Goal: Task Accomplishment & Management: Complete application form

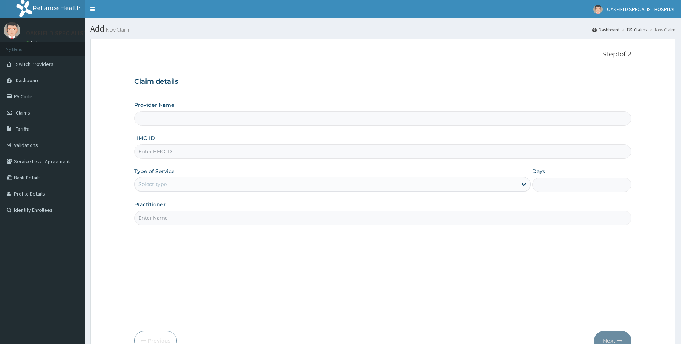
click at [203, 152] on input "HMO ID" at bounding box center [382, 151] width 497 height 14
type input "Vinca Hospital Limited"
paste input "ANS/10115/A"
type input "ANS/10115/A"
click at [184, 176] on div "Type of Service Select type" at bounding box center [332, 179] width 396 height 24
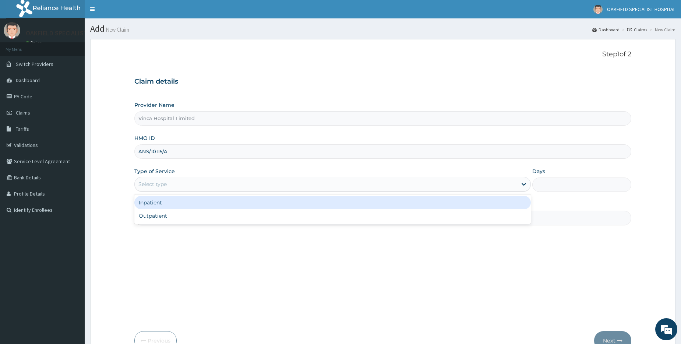
click at [184, 186] on div "Select type" at bounding box center [326, 184] width 382 height 12
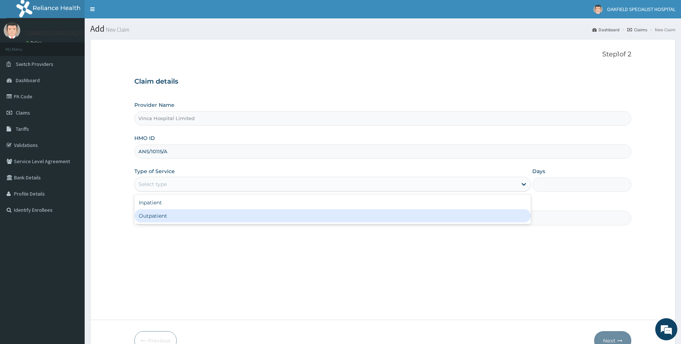
click at [177, 213] on div "Outpatient" at bounding box center [332, 215] width 396 height 13
type input "1"
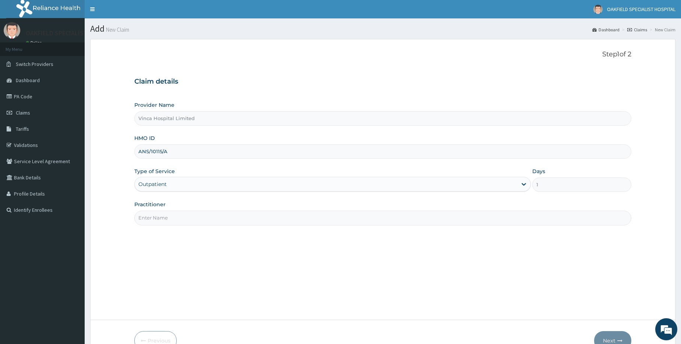
drag, startPoint x: 180, startPoint y: 212, endPoint x: 183, endPoint y: 205, distance: 7.7
click at [181, 212] on input "Practitioner" at bounding box center [382, 217] width 497 height 14
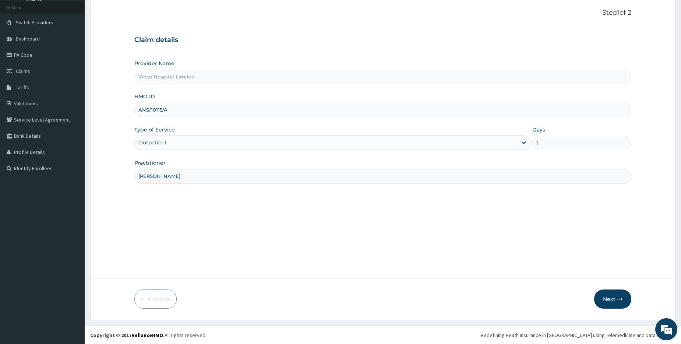
scroll to position [42, 0]
type input "NELSON"
click at [607, 294] on button "Next" at bounding box center [612, 298] width 37 height 19
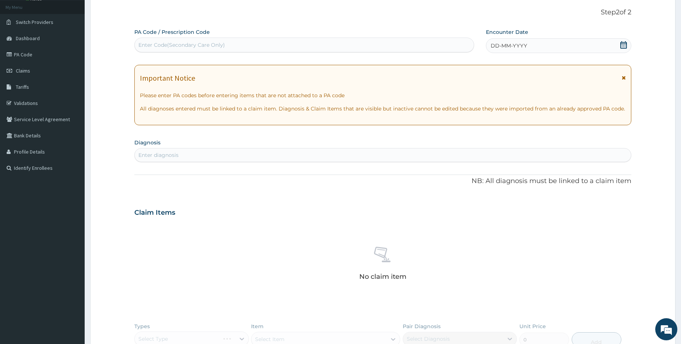
scroll to position [0, 0]
click at [567, 42] on div "DD-MM-YYYY" at bounding box center [558, 45] width 145 height 15
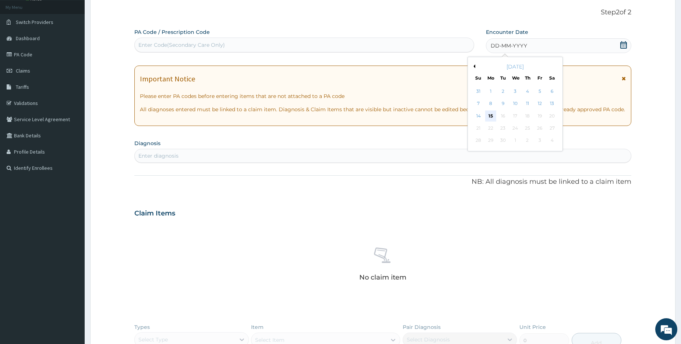
click at [492, 114] on div "15" at bounding box center [490, 115] width 11 height 11
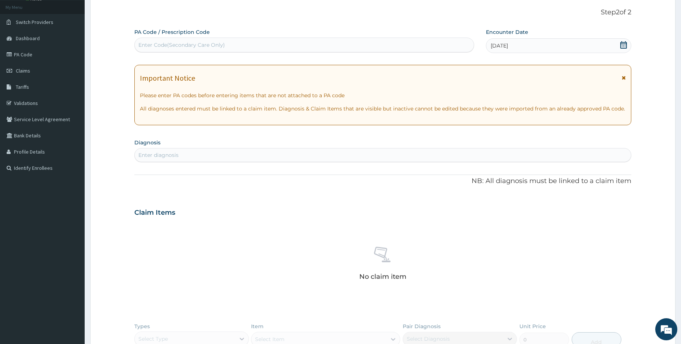
click at [359, 47] on div "Enter Code(Secondary Care Only)" at bounding box center [304, 45] width 338 height 12
paste input "PA/A5247E"
type input "PA/A5247E"
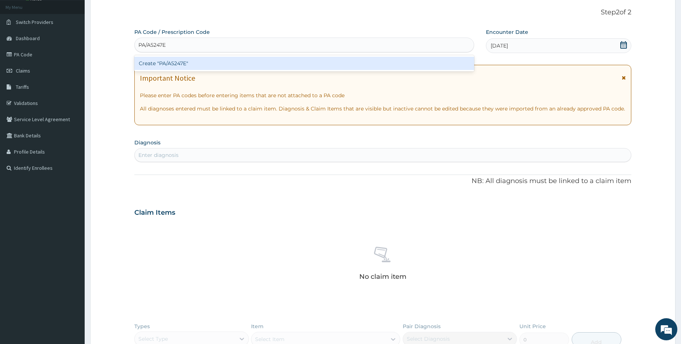
click at [251, 67] on div "Create "PA/A5247E"" at bounding box center [303, 63] width 339 height 13
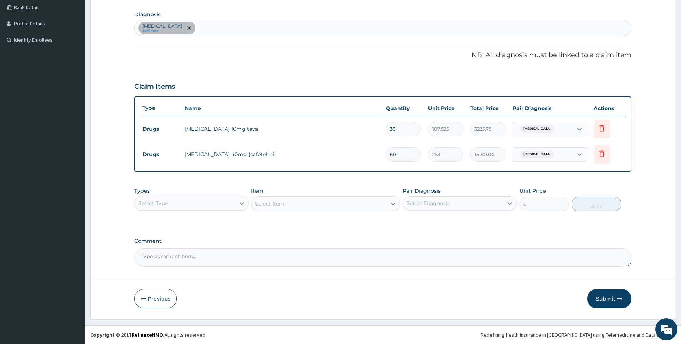
drag, startPoint x: 618, startPoint y: 306, endPoint x: 597, endPoint y: 295, distance: 23.4
click at [617, 306] on button "Submit" at bounding box center [609, 298] width 44 height 19
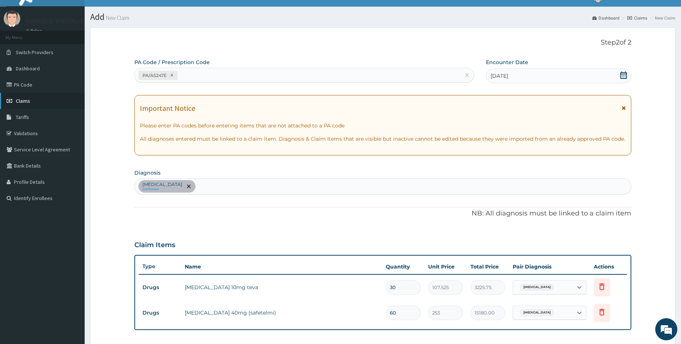
scroll to position [170, 0]
